Goal: Navigation & Orientation: Find specific page/section

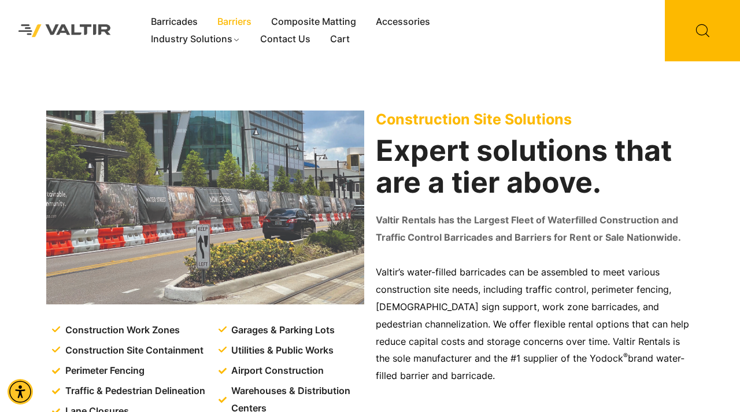
click at [236, 26] on link "Barriers" at bounding box center [235, 21] width 54 height 17
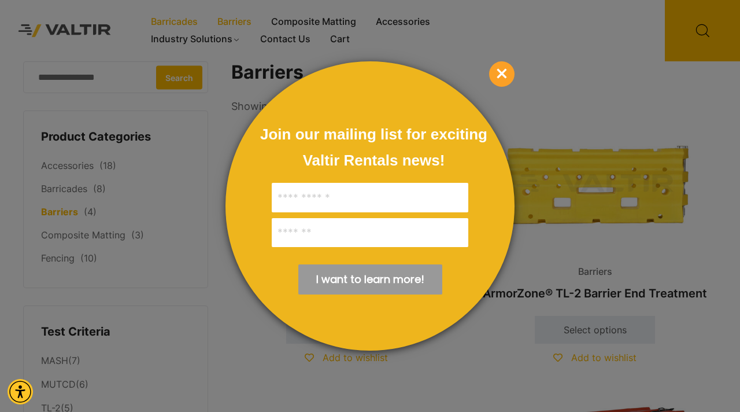
click at [181, 18] on div at bounding box center [370, 206] width 740 height 412
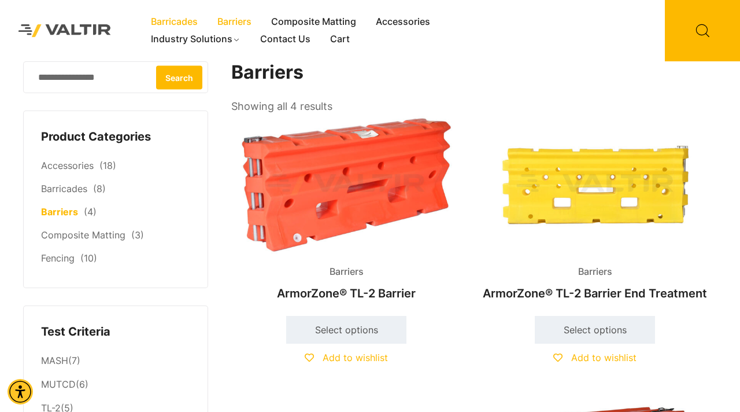
click at [181, 22] on link "Barricades" at bounding box center [174, 21] width 66 height 17
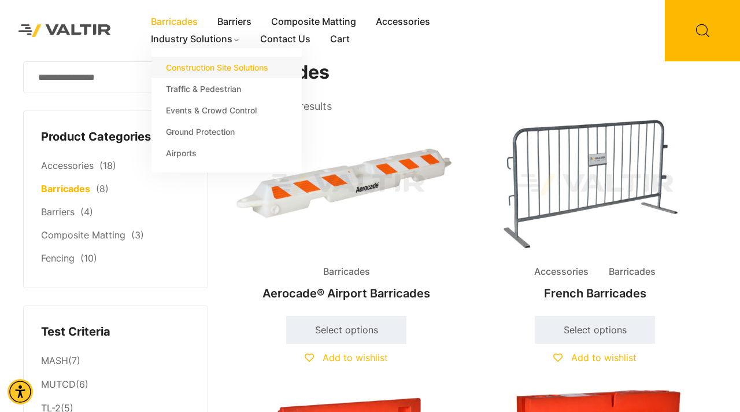
click at [253, 69] on link "Construction Site Solutions" at bounding box center [226, 67] width 150 height 21
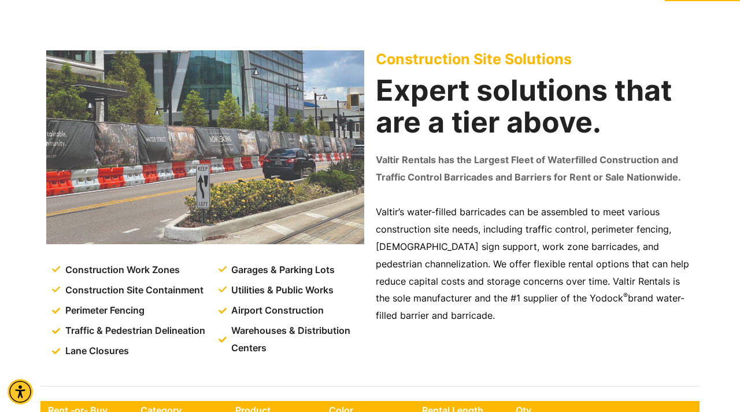
scroll to position [28, 0]
